Goal: Transaction & Acquisition: Purchase product/service

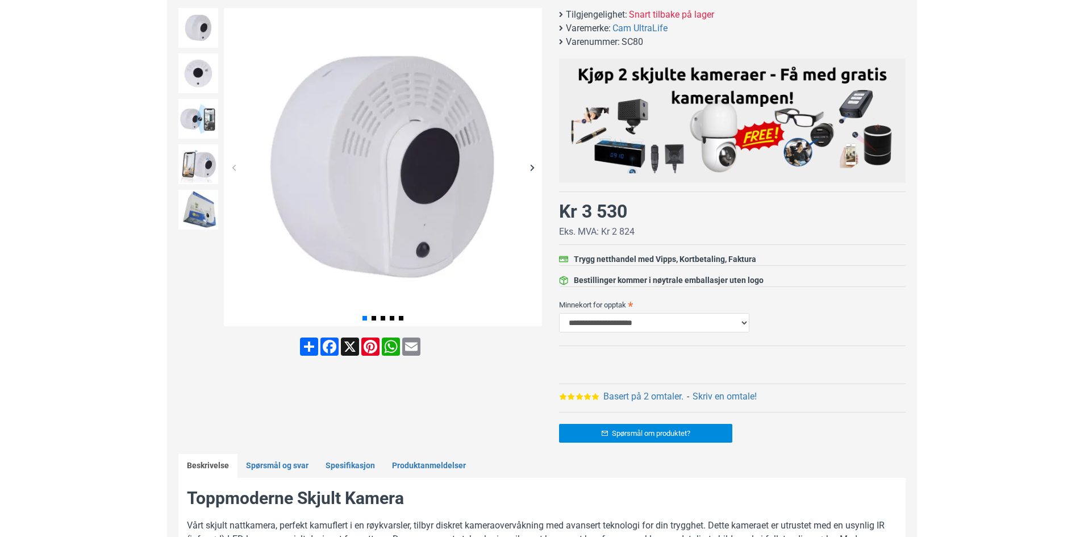
scroll to position [57, 0]
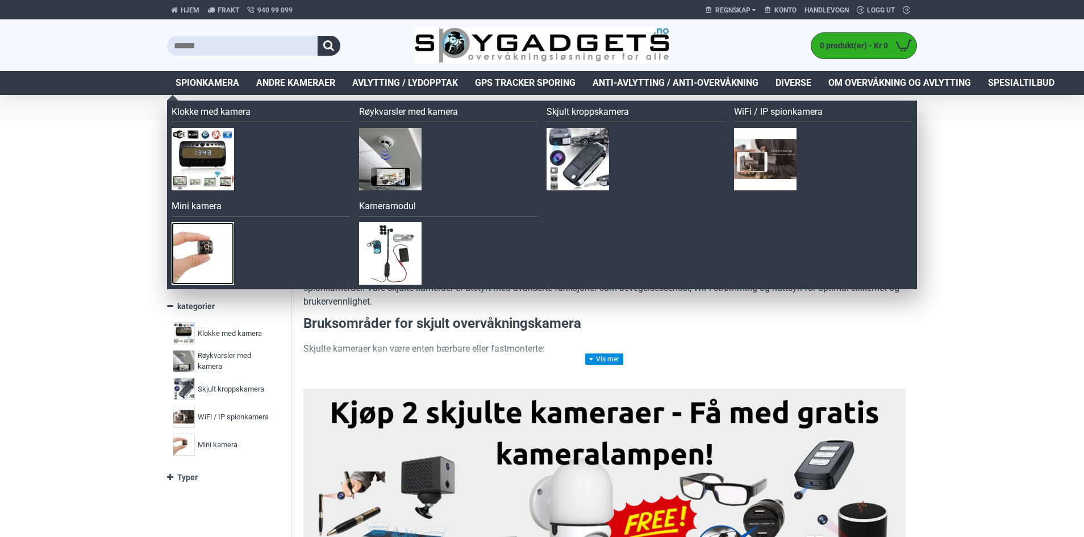
click at [185, 256] on img at bounding box center [203, 253] width 63 height 63
click at [785, 147] on img at bounding box center [765, 159] width 63 height 63
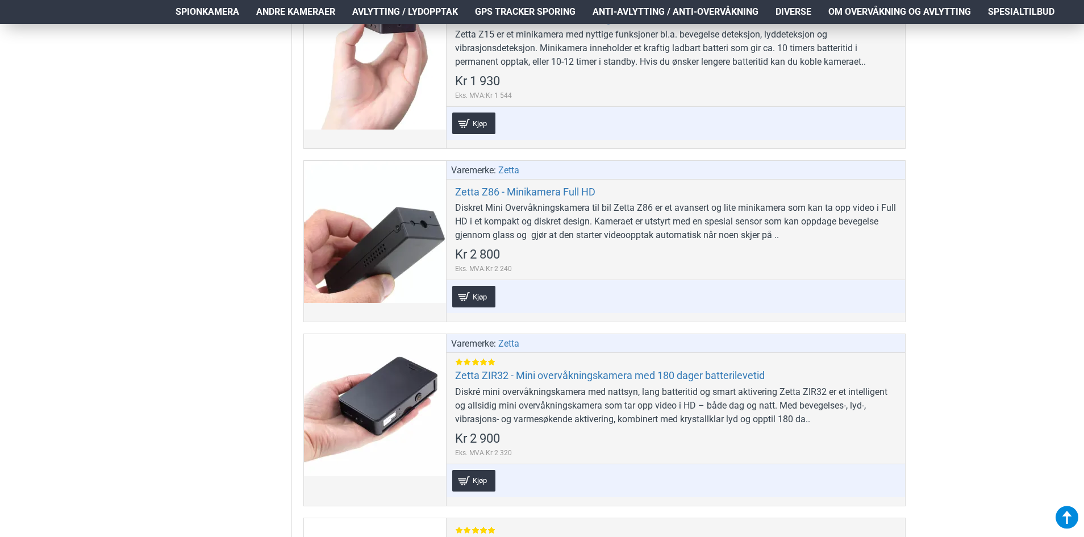
scroll to position [796, 0]
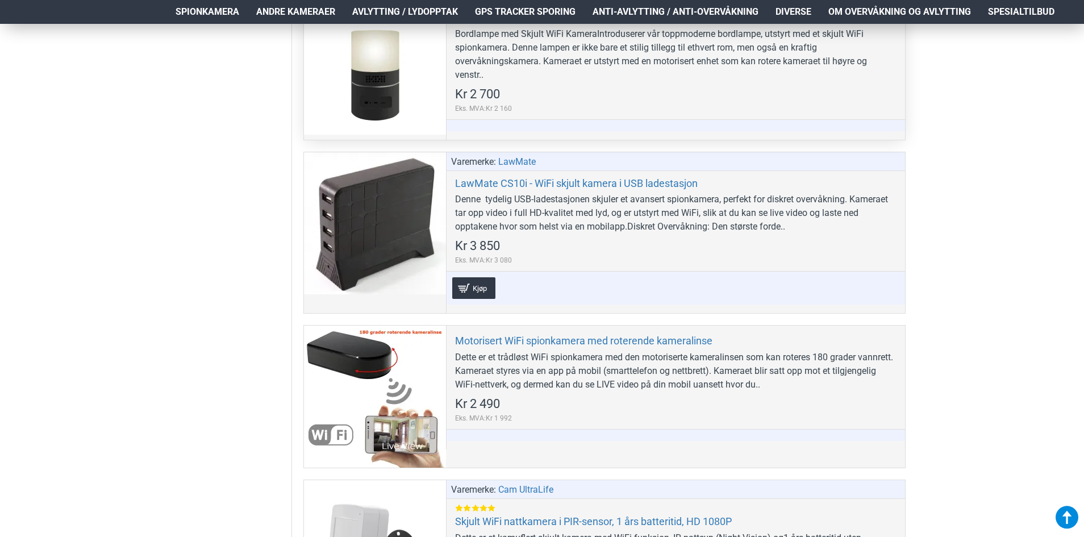
scroll to position [909, 0]
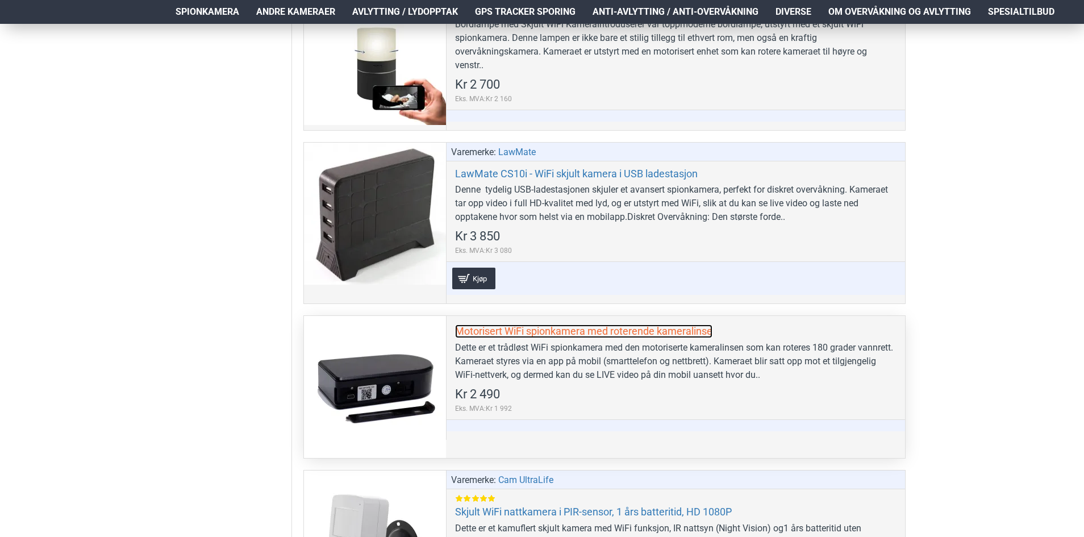
click at [522, 326] on link "Motorisert WiFi spionkamera med roterende kameralinse" at bounding box center [583, 330] width 257 height 13
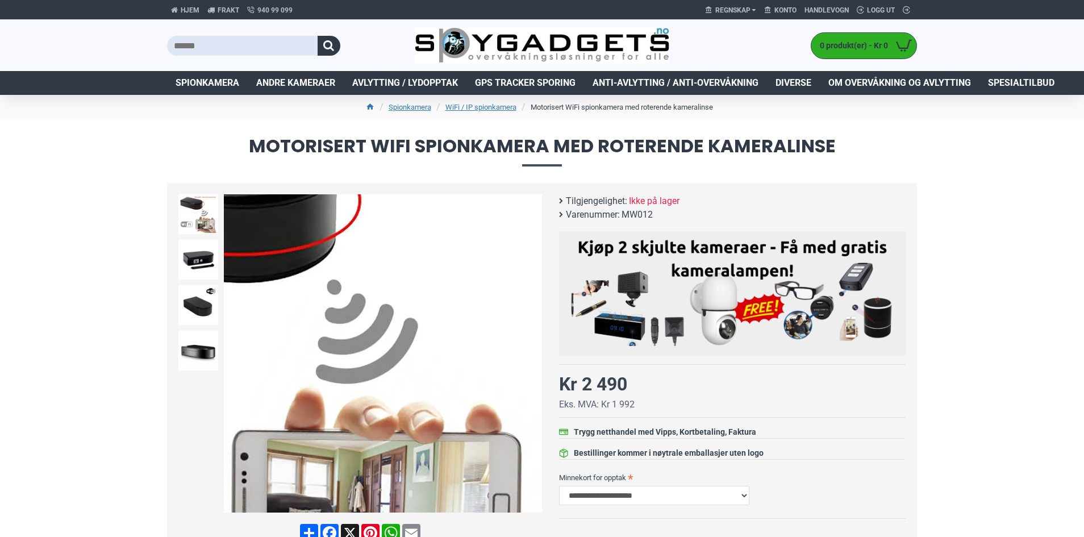
click at [526, 354] on div "Next slide" at bounding box center [532, 354] width 20 height 20
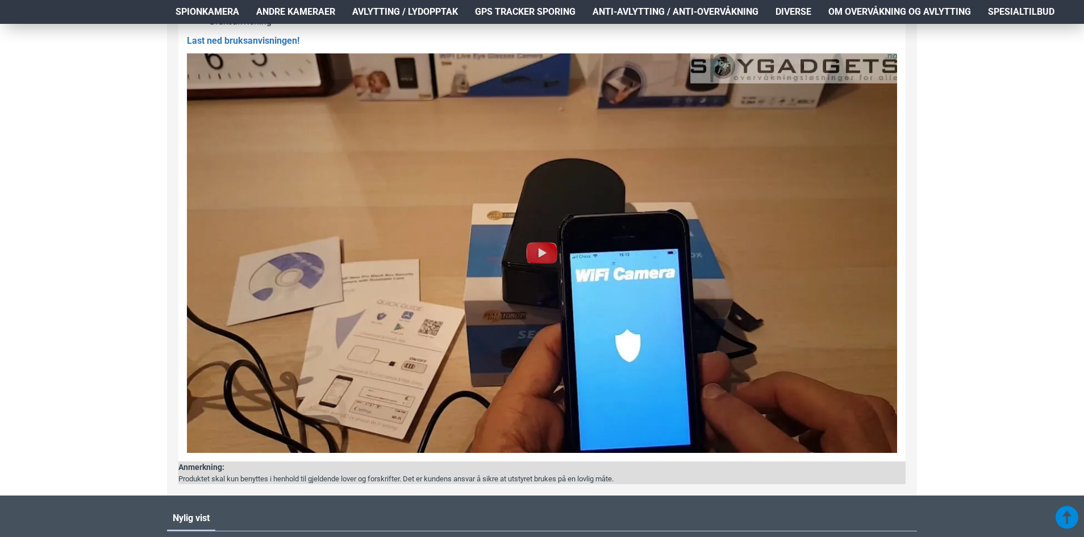
scroll to position [1080, 0]
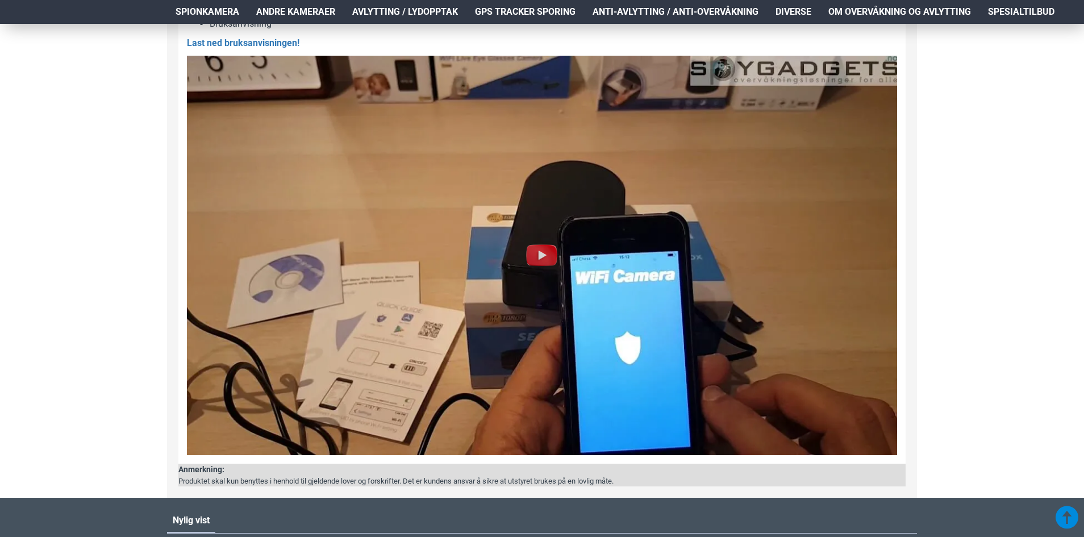
click at [233, 395] on img at bounding box center [542, 255] width 710 height 399
